Goal: Navigation & Orientation: Find specific page/section

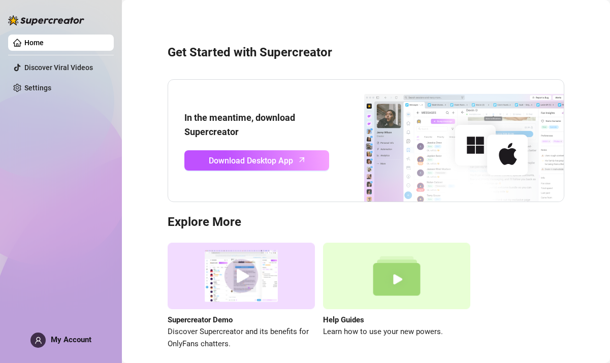
click at [70, 347] on div "My Account" at bounding box center [60, 340] width 61 height 15
click at [137, 105] on div "Get Started with Supercreator In the meantime, download Supercreator Download D…" at bounding box center [366, 191] width 468 height 368
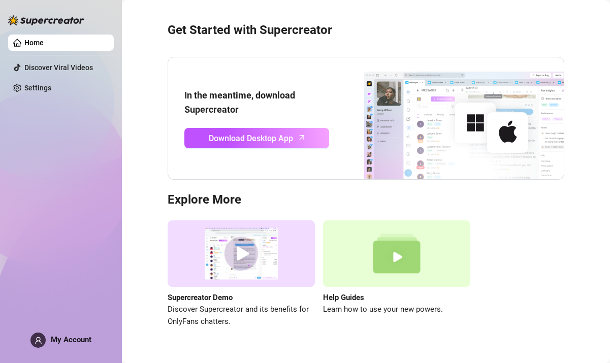
scroll to position [5, 0]
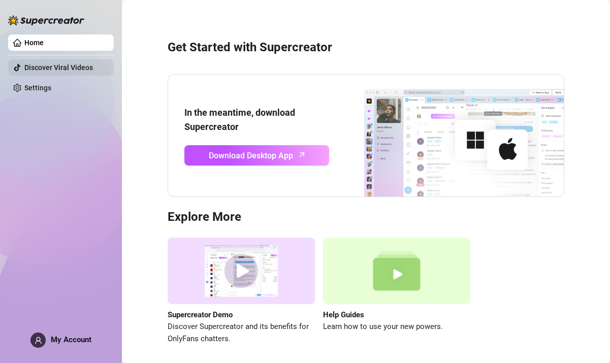
click at [74, 64] on link "Discover Viral Videos" at bounding box center [58, 68] width 69 height 8
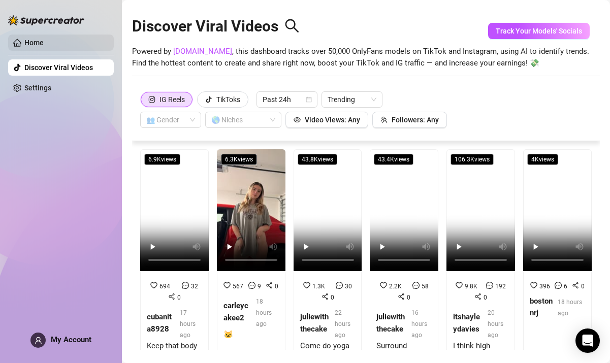
click at [44, 47] on link "Home" at bounding box center [33, 43] width 19 height 8
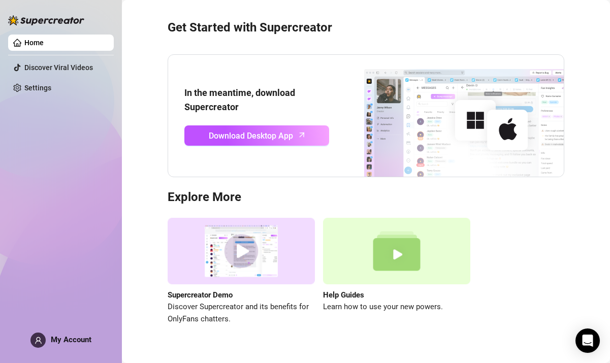
scroll to position [32, 0]
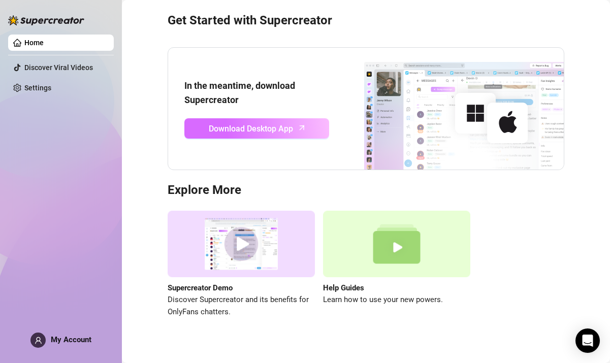
click at [301, 127] on icon "arrow-up" at bounding box center [302, 128] width 12 height 12
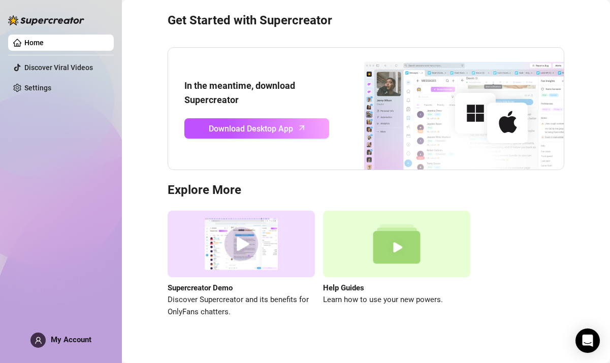
click at [218, 22] on h3 "Get Started with Supercreator" at bounding box center [366, 21] width 397 height 16
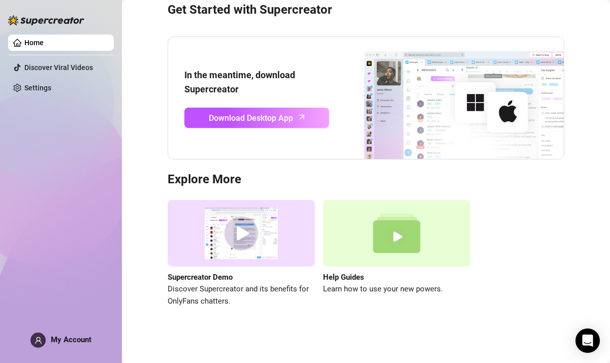
click at [140, 244] on div "Get Started with Supercreator In the meantime, download Supercreator Download D…" at bounding box center [366, 148] width 468 height 368
